Goal: Transaction & Acquisition: Purchase product/service

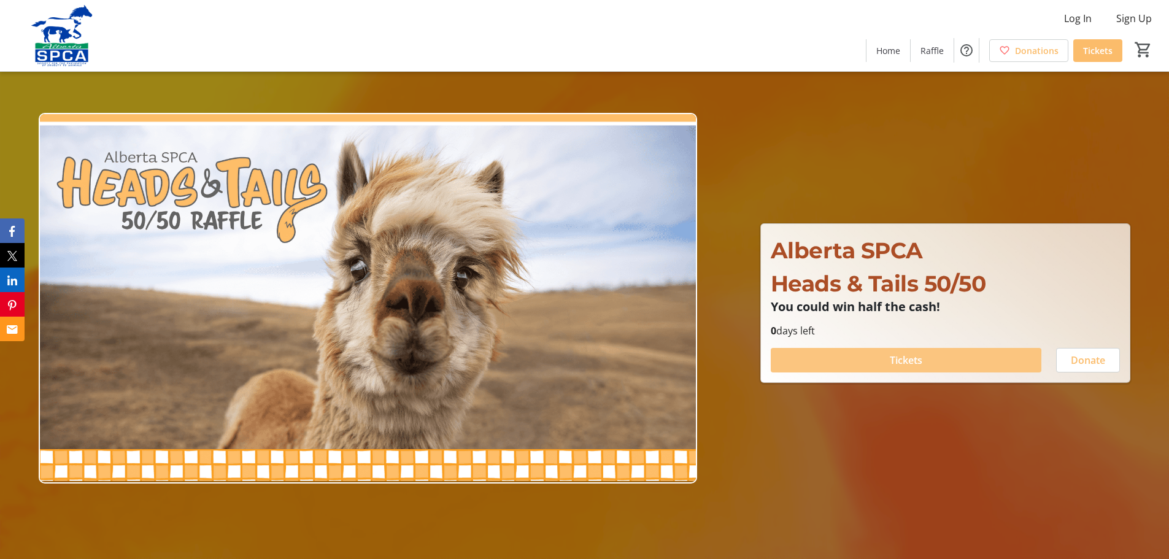
click at [897, 362] on span "Tickets" at bounding box center [906, 360] width 33 height 15
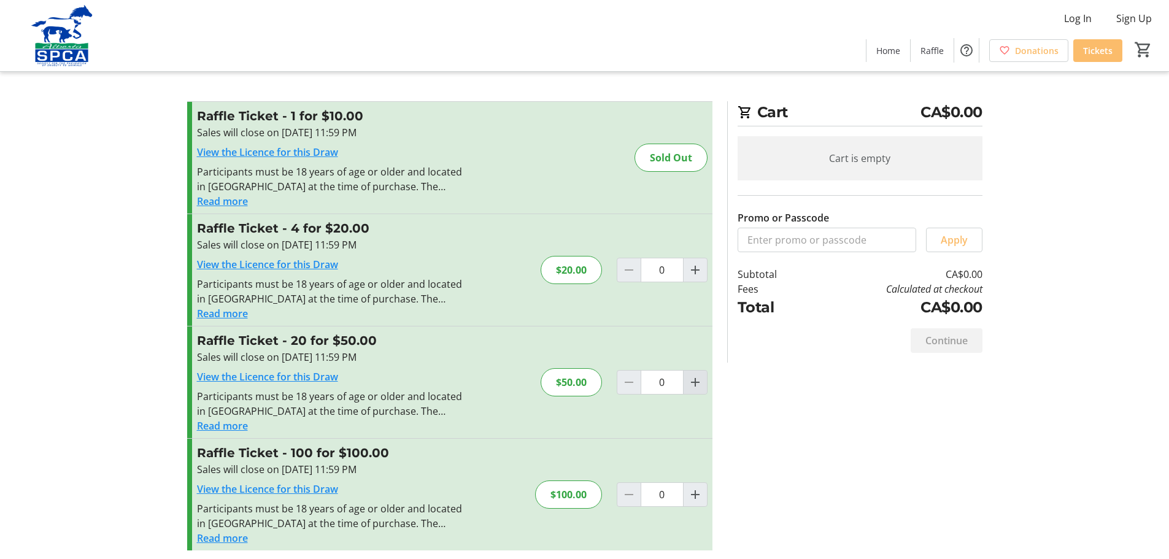
click at [694, 381] on mat-icon "Increment by one" at bounding box center [695, 382] width 15 height 15
type input "1"
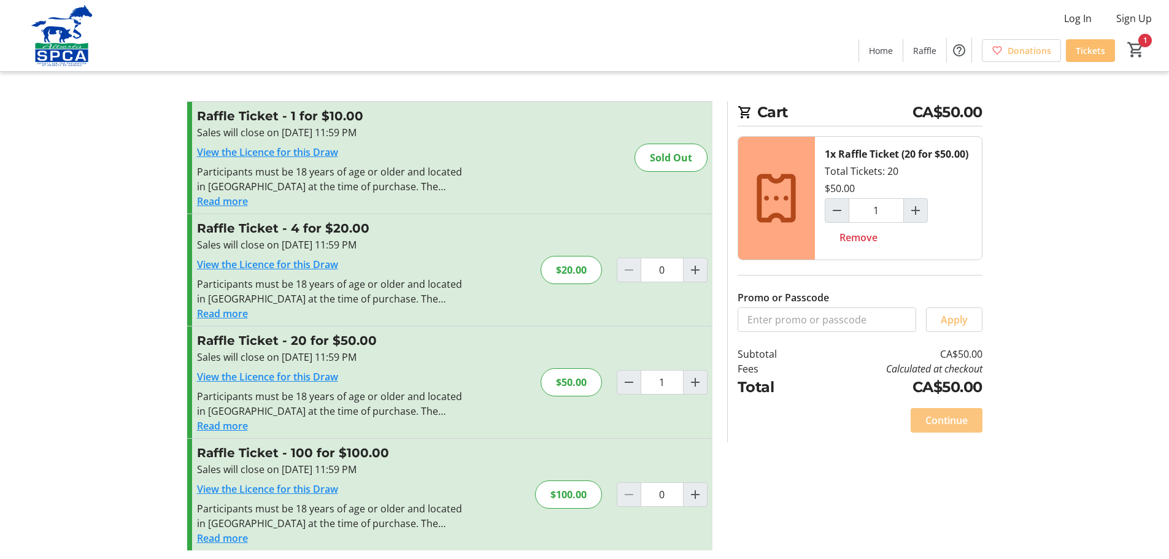
click at [953, 411] on span at bounding box center [947, 420] width 72 height 29
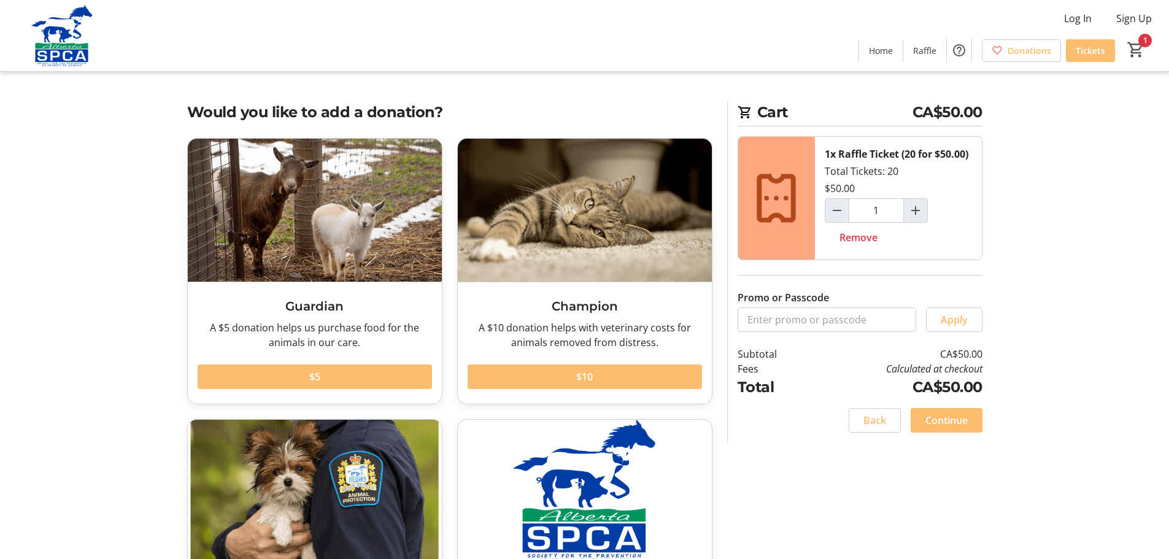
scroll to position [61, 0]
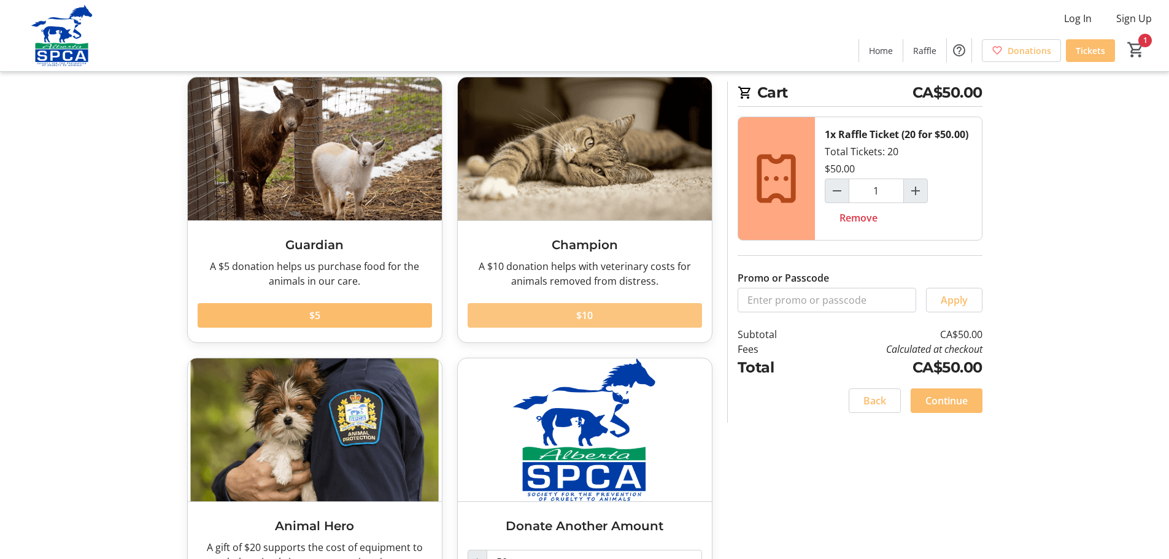
click at [670, 312] on span at bounding box center [585, 315] width 234 height 29
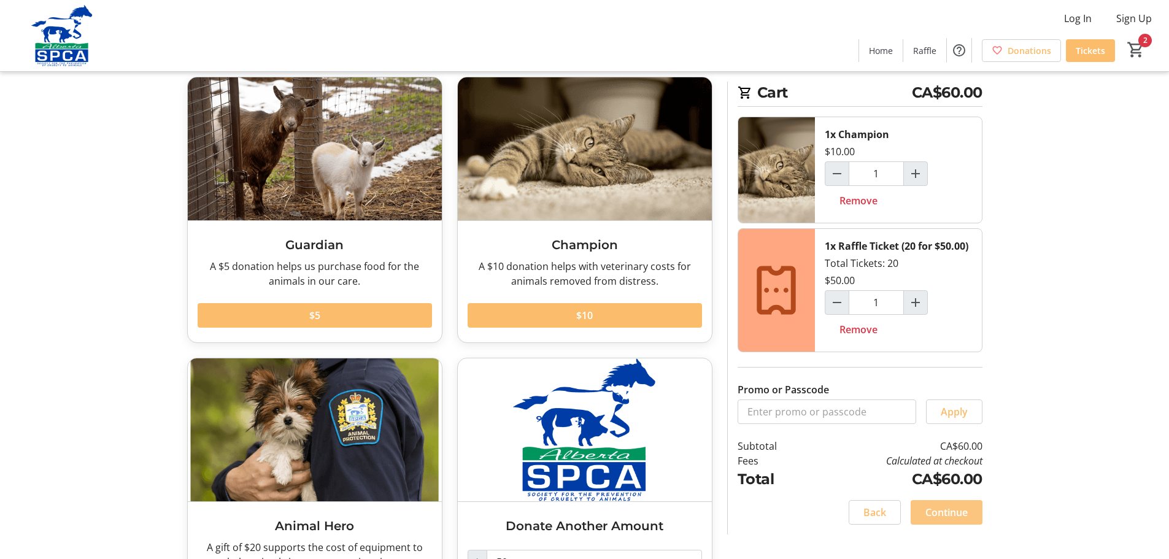
click at [959, 519] on span "Continue" at bounding box center [947, 512] width 42 height 15
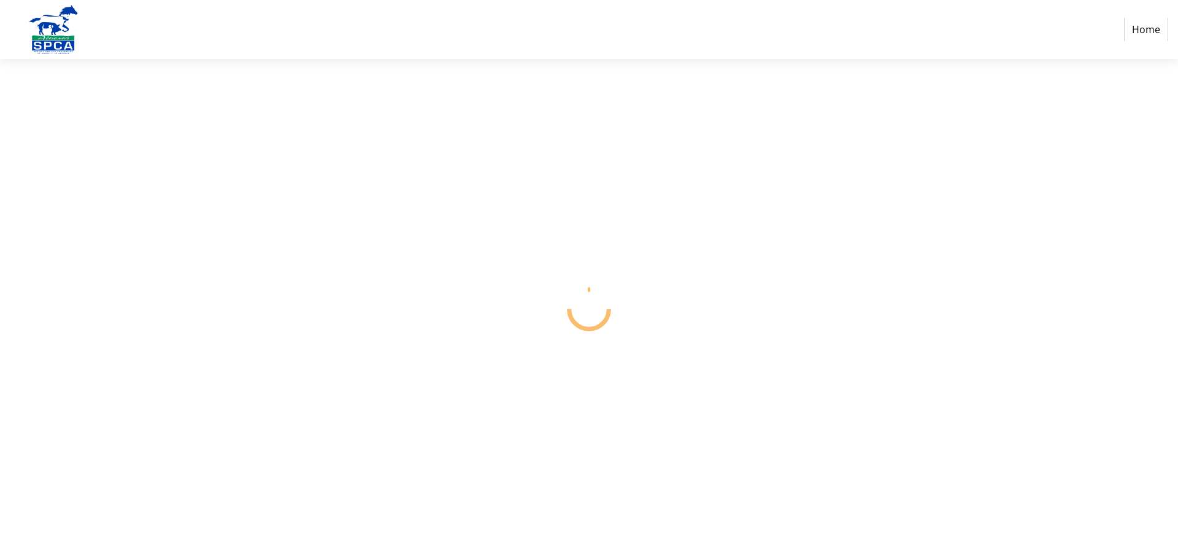
select select "CA"
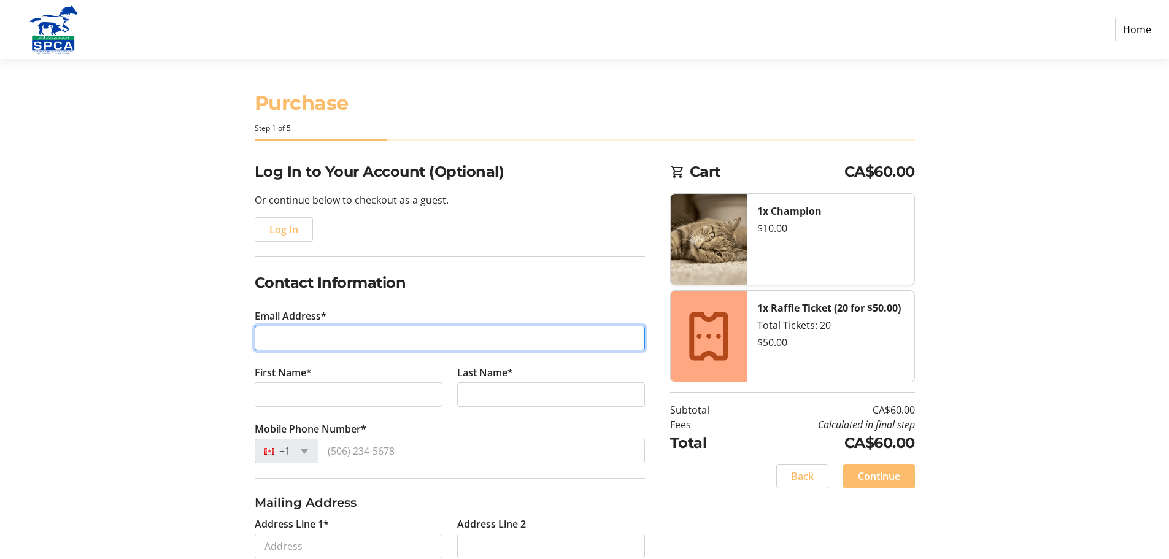
click at [395, 347] on input "Email Address*" at bounding box center [450, 338] width 390 height 25
type input "[EMAIL_ADDRESS][DOMAIN_NAME]"
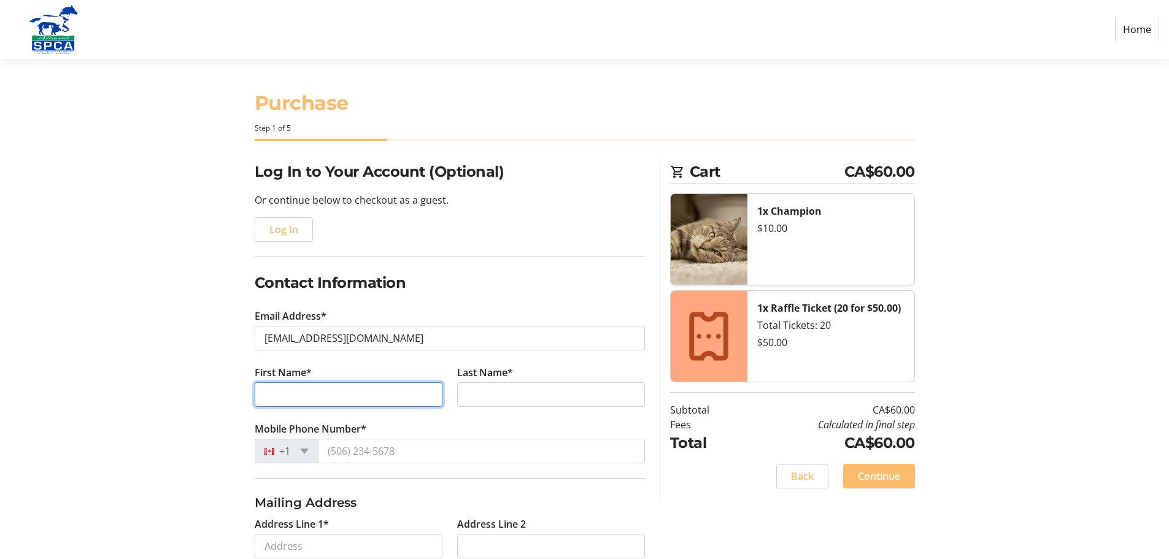
type input "[PERSON_NAME]"
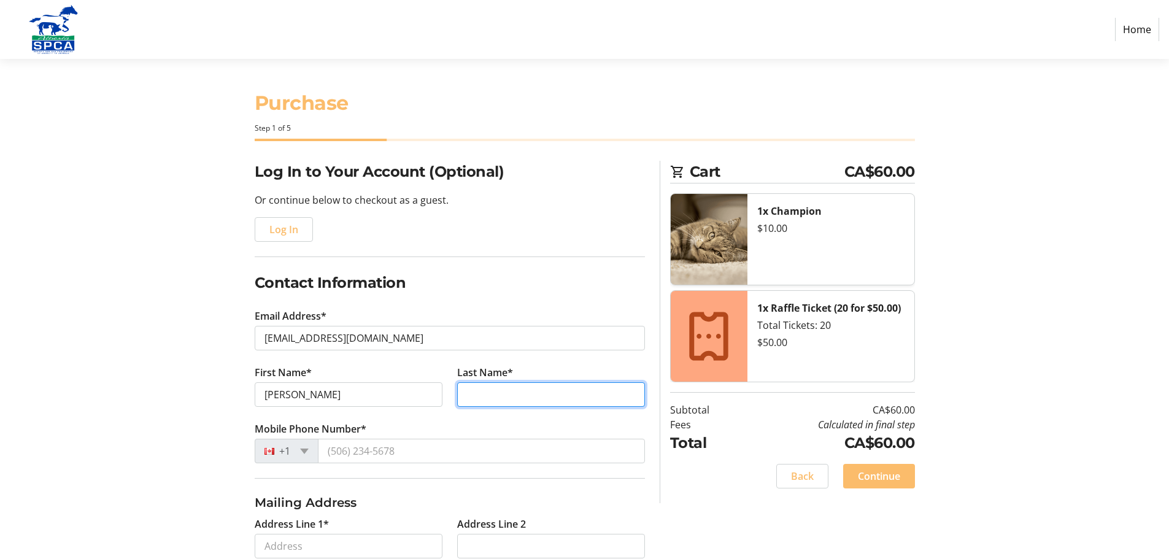
type input "mickanuck"
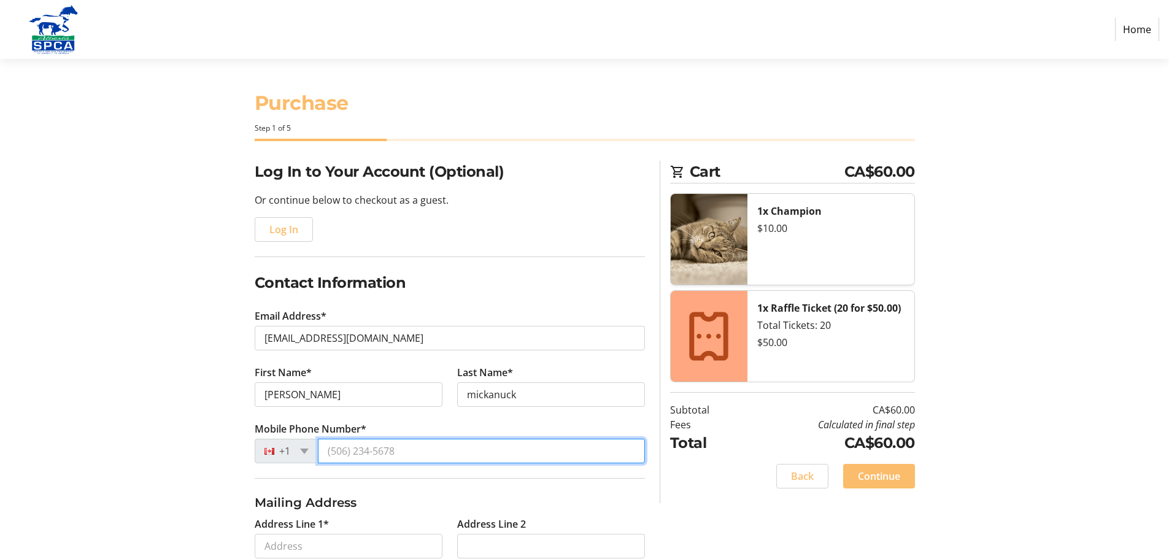
type input "[PHONE_NUMBER]"
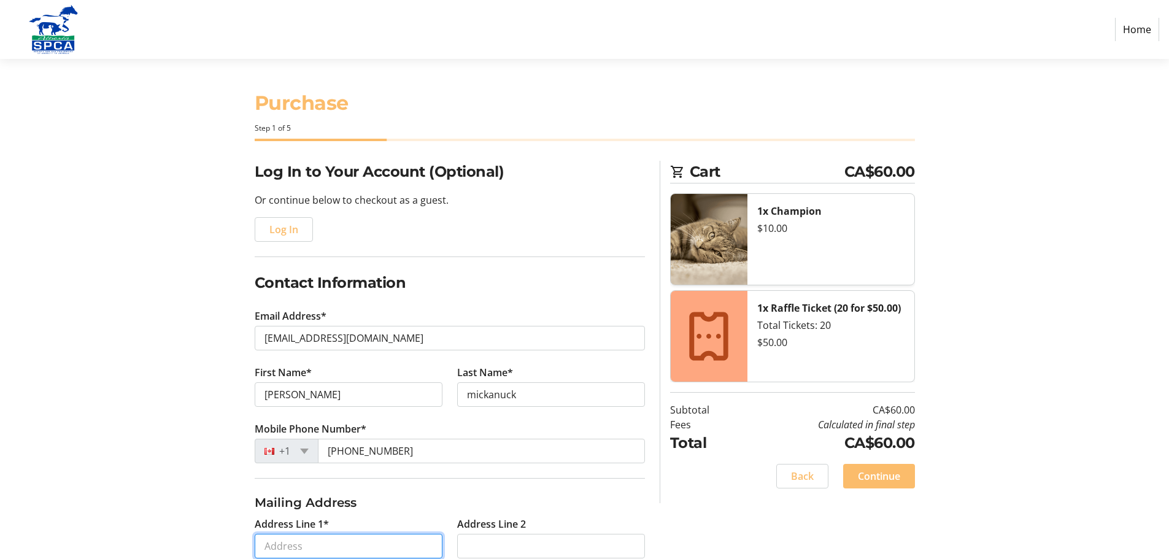
type input "[STREET_ADDRESS][PERSON_NAME]"
type input "St. [PERSON_NAME]"
select select "AB"
type input "T8N 6T1"
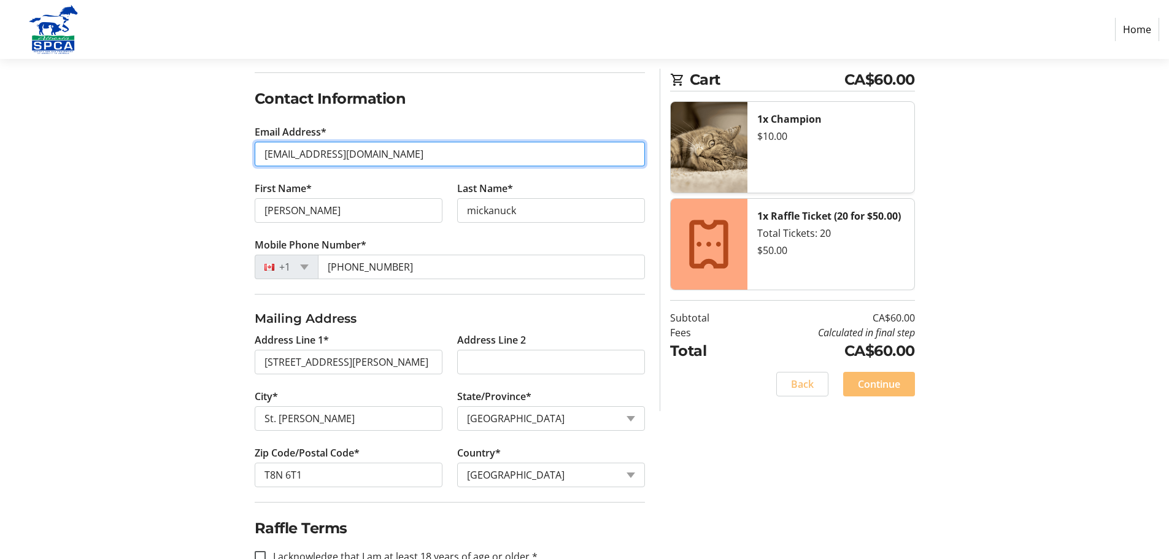
scroll to position [219, 0]
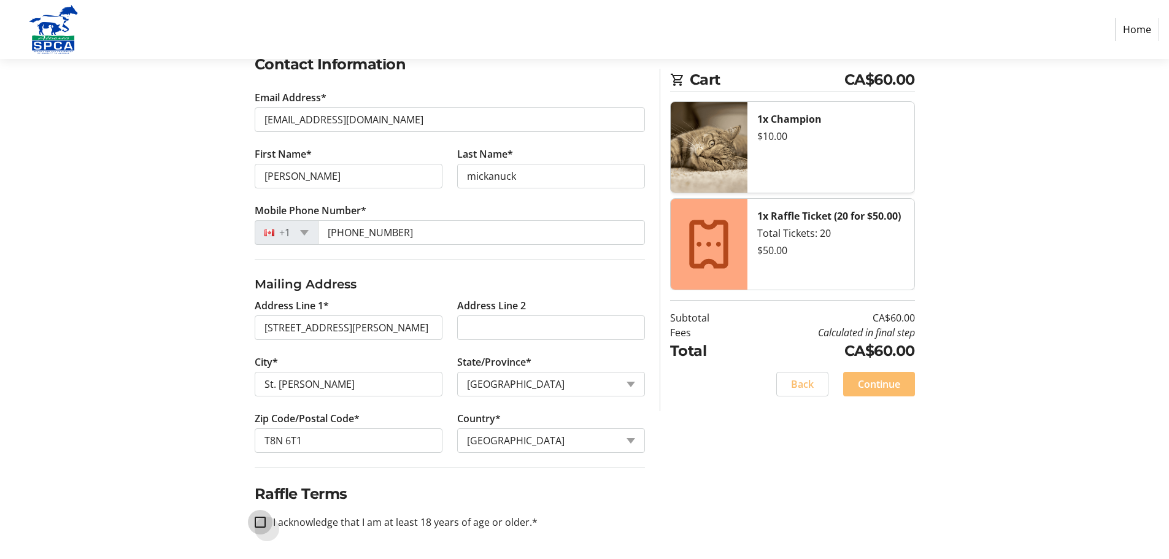
click at [258, 522] on input "I acknowledge that I am at least 18 years of age or older.*" at bounding box center [260, 522] width 11 height 11
checkbox input "true"
click at [877, 387] on span "Continue" at bounding box center [879, 384] width 42 height 15
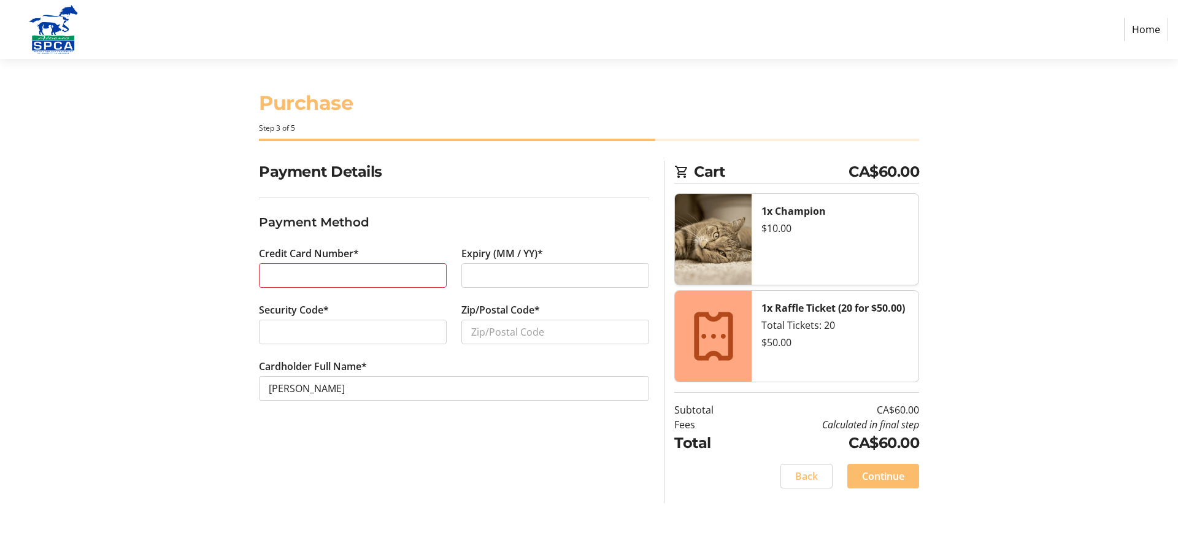
click at [477, 284] on div at bounding box center [556, 275] width 188 height 25
click at [508, 335] on input "Zip/Postal Code*" at bounding box center [556, 332] width 188 height 25
type input "t8n6t1"
click at [884, 483] on span "Continue" at bounding box center [883, 476] width 42 height 15
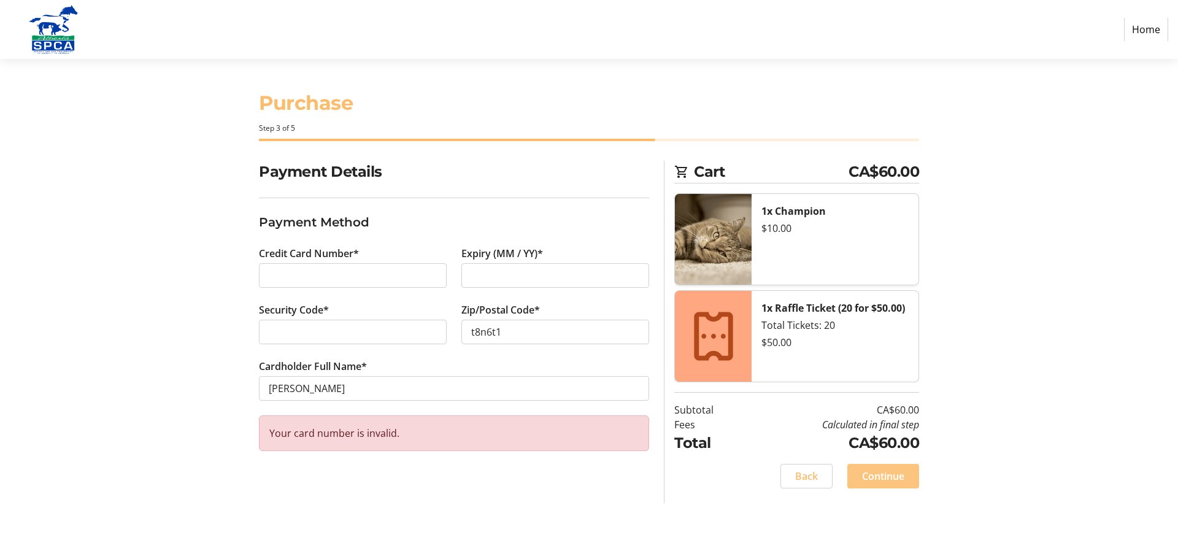
click at [889, 474] on span "Continue" at bounding box center [883, 476] width 42 height 15
